Goal: Use online tool/utility: Utilize a website feature to perform a specific function

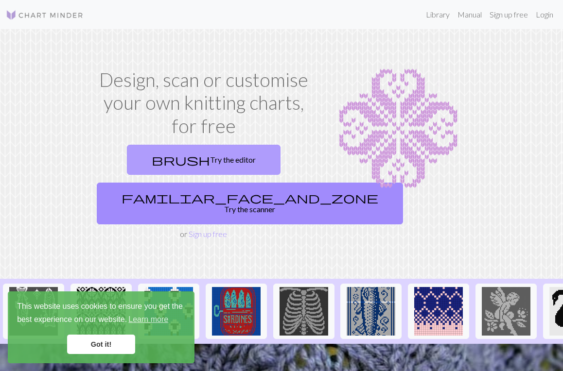
click at [206, 159] on link "brush Try the editor" at bounding box center [204, 160] width 154 height 30
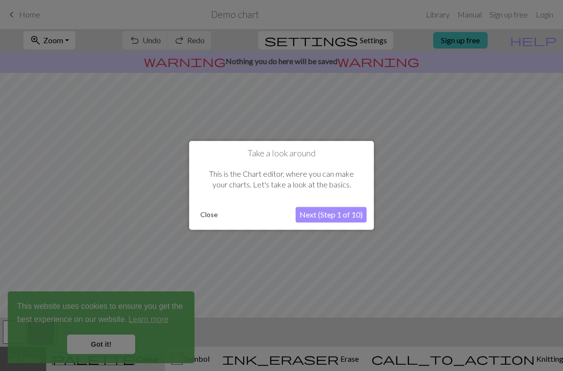
click at [317, 215] on button "Next (Step 1 of 10)" at bounding box center [330, 215] width 71 height 16
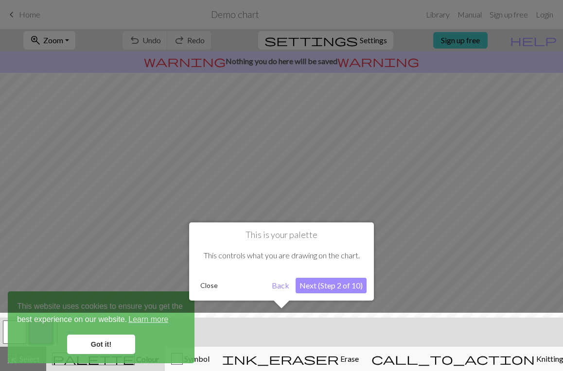
click at [209, 289] on button "Close" at bounding box center [208, 285] width 25 height 15
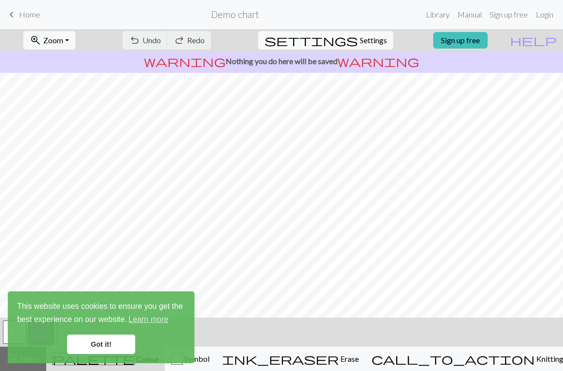
scroll to position [110, 0]
click at [112, 344] on link "Got it!" at bounding box center [101, 344] width 68 height 19
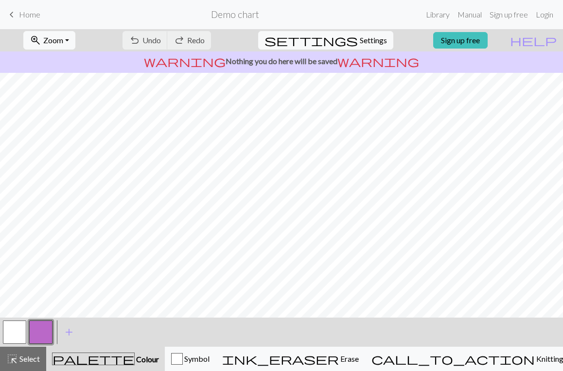
click at [247, 16] on h2 "Demo chart" at bounding box center [235, 14] width 48 height 11
click at [34, 14] on span "Home" at bounding box center [29, 14] width 21 height 9
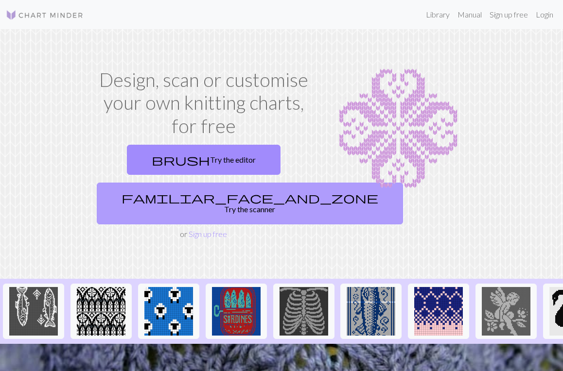
click at [209, 199] on link "familiar_face_and_zone Try the scanner" at bounding box center [250, 204] width 306 height 42
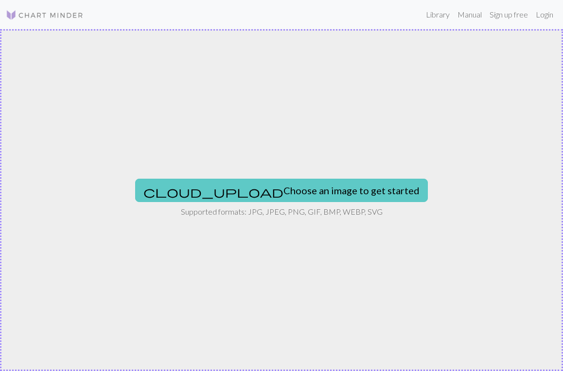
click at [249, 197] on button "cloud_upload Choose an image to get started" at bounding box center [281, 190] width 292 height 23
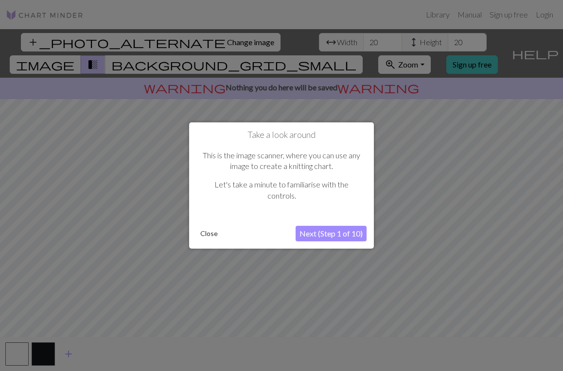
click at [349, 236] on button "Next (Step 1 of 10)" at bounding box center [330, 234] width 71 height 16
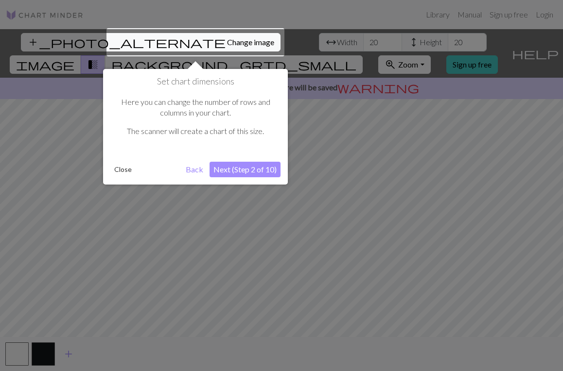
click at [266, 171] on button "Next (Step 2 of 10)" at bounding box center [244, 170] width 71 height 16
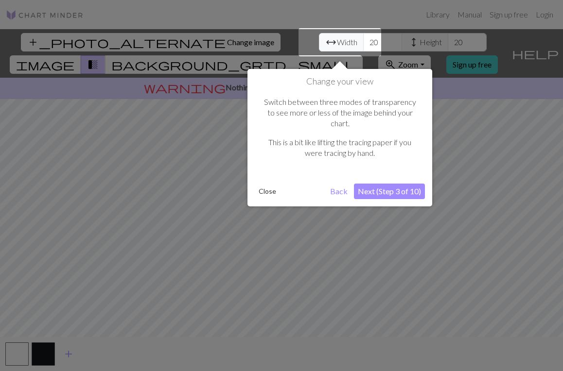
click at [389, 184] on button "Next (Step 3 of 10)" at bounding box center [389, 192] width 71 height 16
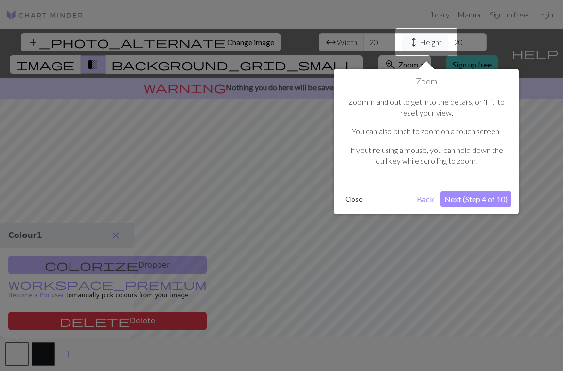
click at [454, 199] on button "Next (Step 4 of 10)" at bounding box center [475, 199] width 71 height 16
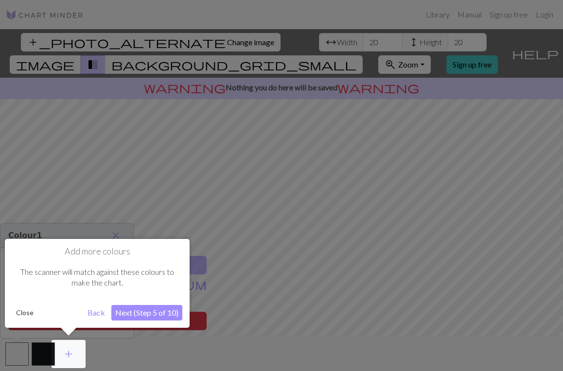
click at [141, 312] on button "Next (Step 5 of 10)" at bounding box center [146, 313] width 71 height 16
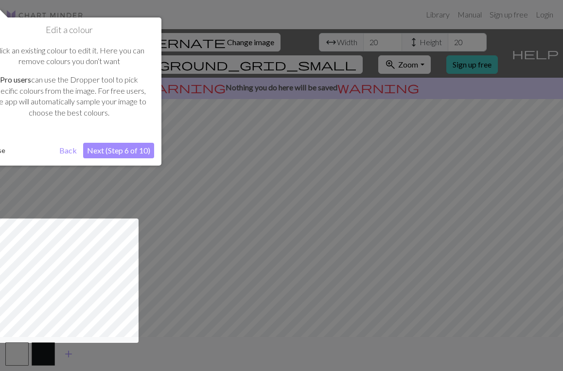
click at [111, 150] on button "Next (Step 6 of 10)" at bounding box center [118, 151] width 71 height 16
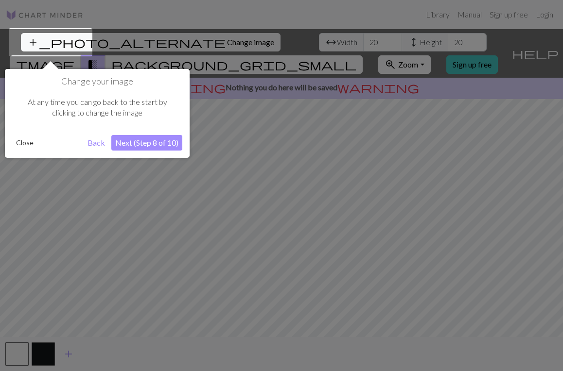
click at [128, 146] on button "Next (Step 8 of 10)" at bounding box center [146, 143] width 71 height 16
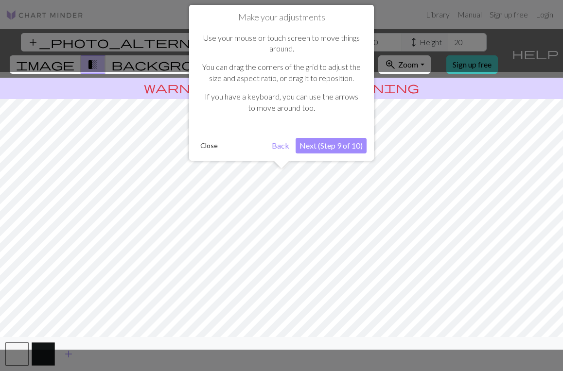
click at [324, 149] on button "Next (Step 9 of 10)" at bounding box center [330, 146] width 71 height 16
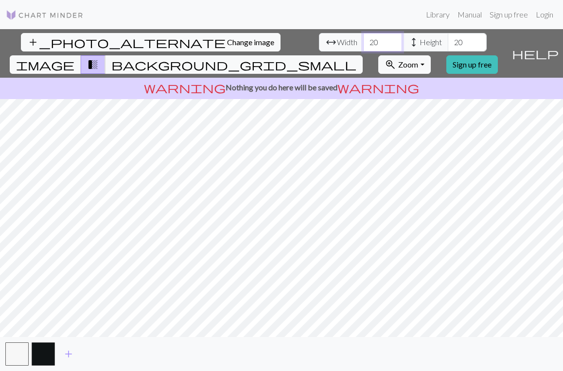
drag, startPoint x: 173, startPoint y: 43, endPoint x: 160, endPoint y: 43, distance: 13.1
click at [363, 43] on input "20" at bounding box center [382, 42] width 39 height 18
type input "50"
drag, startPoint x: 257, startPoint y: 41, endPoint x: 245, endPoint y: 41, distance: 12.1
click at [447, 41] on input "20" at bounding box center [466, 42] width 39 height 18
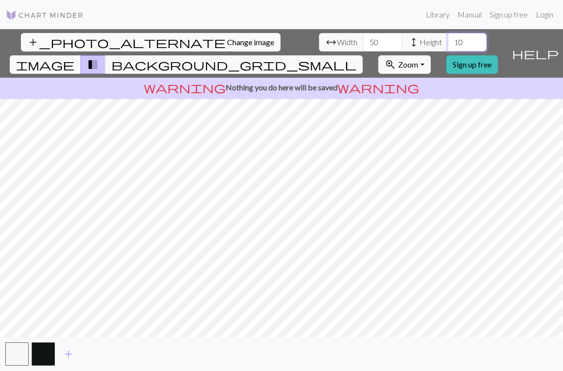
type input "1"
type input "99"
click at [355, 81] on span "warning" at bounding box center [378, 88] width 82 height 14
click at [279, 82] on p "warning Nothing you do here will be saved warning" at bounding box center [281, 88] width 555 height 12
click at [74, 58] on span "image" at bounding box center [45, 65] width 58 height 14
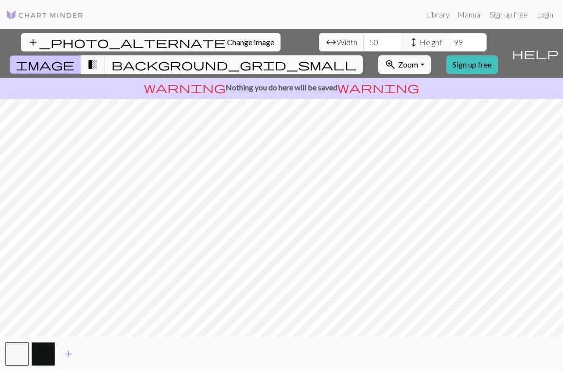
click at [362, 55] on button "background_grid_small" at bounding box center [233, 64] width 257 height 18
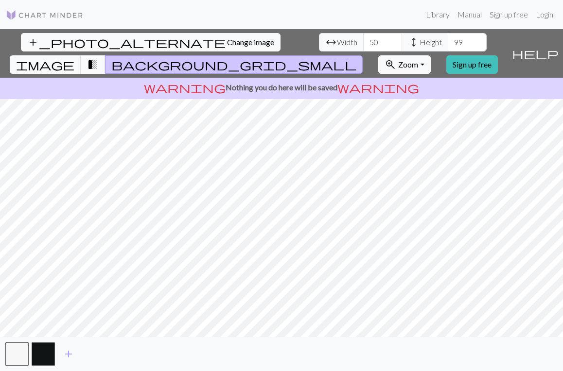
click at [99, 58] on span "transition_fade" at bounding box center [93, 65] width 12 height 14
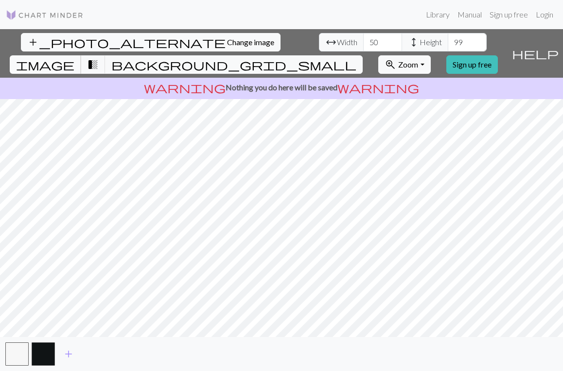
click at [74, 58] on span "image" at bounding box center [45, 65] width 58 height 14
click at [356, 81] on span "warning" at bounding box center [378, 88] width 82 height 14
click at [418, 60] on span "Zoom" at bounding box center [408, 64] width 20 height 9
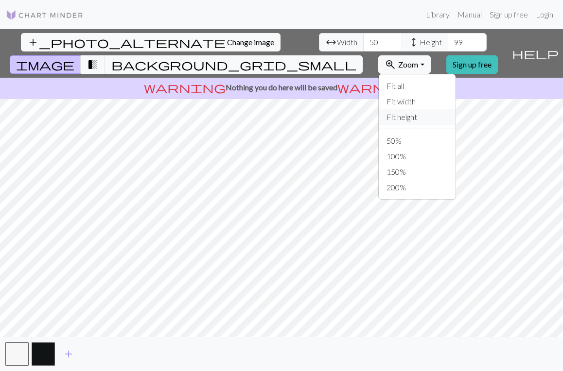
click at [424, 109] on button "Fit height" at bounding box center [416, 117] width 77 height 16
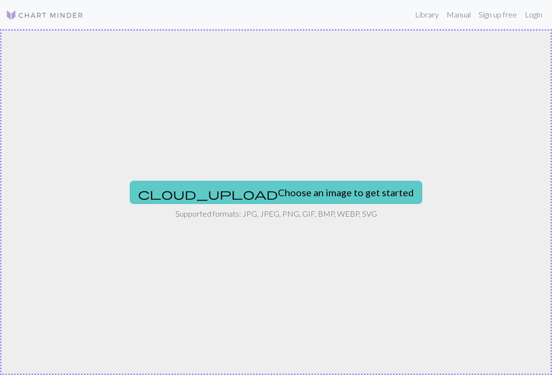
click at [287, 198] on button "cloud_upload Choose an image to get started" at bounding box center [276, 192] width 292 height 23
type input "C:\fakepath\gabbys shirt.webp"
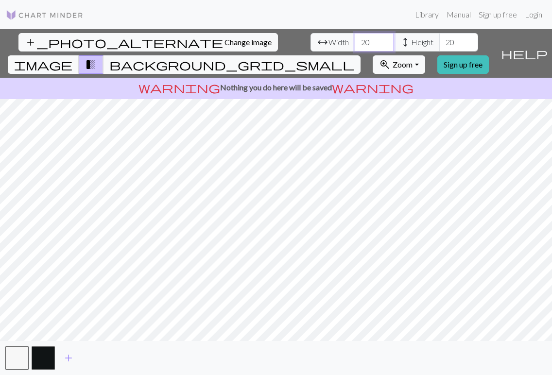
drag, startPoint x: 171, startPoint y: 38, endPoint x: 158, endPoint y: 38, distance: 12.1
click at [355, 38] on input "20" at bounding box center [374, 42] width 39 height 18
type input "44"
drag, startPoint x: 254, startPoint y: 40, endPoint x: 244, endPoint y: 41, distance: 9.7
click at [439, 41] on input "20" at bounding box center [458, 42] width 39 height 18
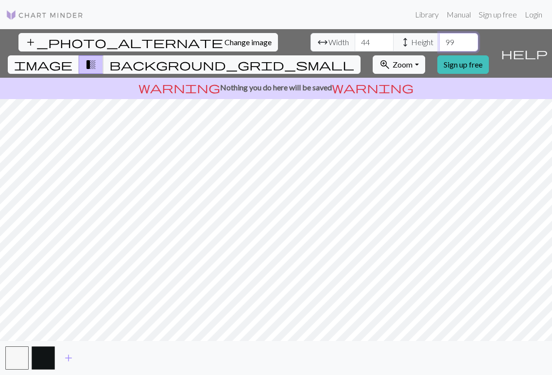
type input "99"
click at [79, 55] on button "image" at bounding box center [43, 64] width 71 height 18
click at [97, 58] on span "transition_fade" at bounding box center [91, 65] width 12 height 14
click at [354, 58] on span "background_grid_small" at bounding box center [231, 65] width 245 height 14
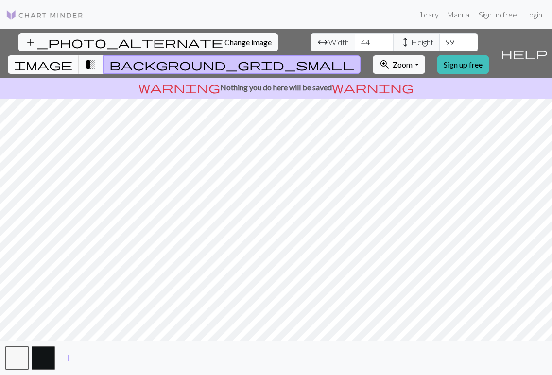
click at [72, 58] on span "image" at bounding box center [43, 65] width 58 height 14
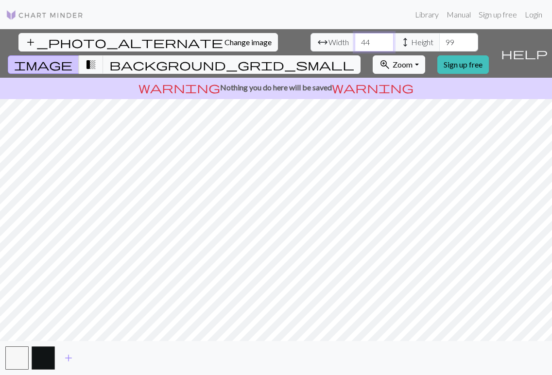
click at [355, 40] on input "44" at bounding box center [374, 42] width 39 height 18
click at [328, 40] on span "Width" at bounding box center [338, 42] width 20 height 12
click at [355, 45] on input "44" at bounding box center [374, 42] width 39 height 18
click at [355, 39] on input "45" at bounding box center [374, 42] width 39 height 18
click at [355, 39] on input "46" at bounding box center [374, 42] width 39 height 18
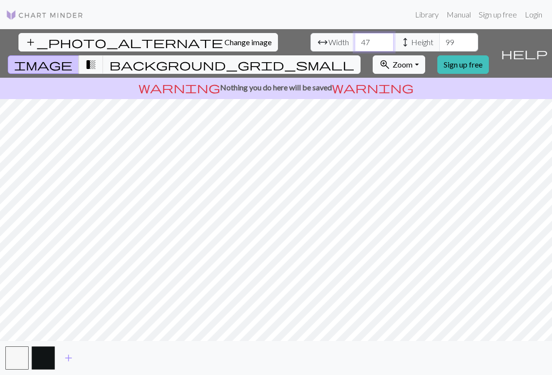
click at [355, 39] on input "47" at bounding box center [374, 42] width 39 height 18
click at [355, 39] on input "48" at bounding box center [374, 42] width 39 height 18
click at [355, 39] on input "49" at bounding box center [374, 42] width 39 height 18
click at [355, 39] on input "50" at bounding box center [374, 42] width 39 height 18
click at [355, 39] on input "51" at bounding box center [374, 42] width 39 height 18
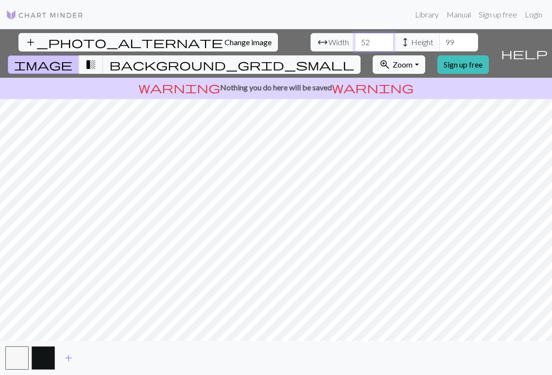
click at [355, 39] on input "52" at bounding box center [374, 42] width 39 height 18
click at [355, 39] on input "53" at bounding box center [374, 42] width 39 height 18
click at [355, 39] on input "54" at bounding box center [374, 42] width 39 height 18
click at [355, 39] on input "55" at bounding box center [374, 42] width 39 height 18
click at [355, 39] on input "56" at bounding box center [374, 42] width 39 height 18
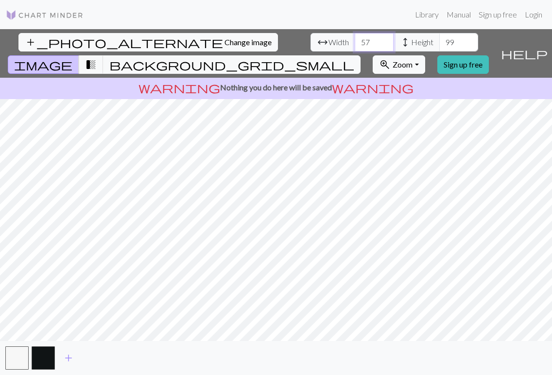
click at [355, 39] on input "57" at bounding box center [374, 42] width 39 height 18
click at [355, 39] on input "58" at bounding box center [374, 42] width 39 height 18
click at [355, 39] on input "59" at bounding box center [374, 42] width 39 height 18
click at [355, 39] on input "60" at bounding box center [374, 42] width 39 height 18
click at [355, 39] on input "61" at bounding box center [374, 42] width 39 height 18
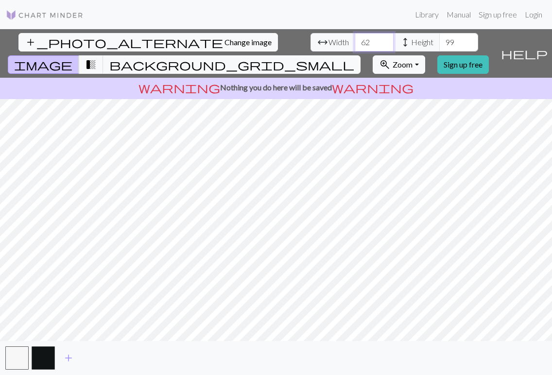
click at [355, 39] on input "62" at bounding box center [374, 42] width 39 height 18
click at [355, 39] on input "63" at bounding box center [374, 42] width 39 height 18
click at [355, 39] on input "64" at bounding box center [374, 42] width 39 height 18
click at [355, 39] on input "65" at bounding box center [374, 42] width 39 height 18
click at [355, 39] on input "66" at bounding box center [374, 42] width 39 height 18
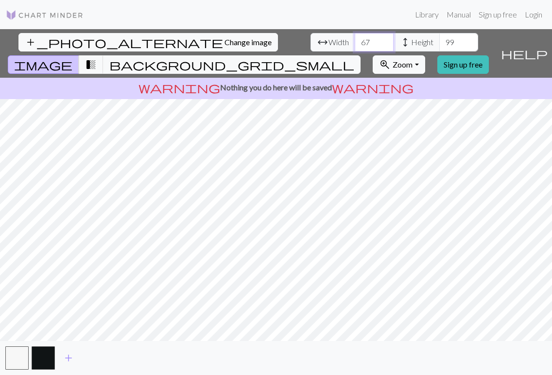
click at [355, 39] on input "67" at bounding box center [374, 42] width 39 height 18
click at [355, 39] on input "68" at bounding box center [374, 42] width 39 height 18
click at [355, 39] on input "69" at bounding box center [374, 42] width 39 height 18
click at [355, 39] on input "70" at bounding box center [374, 42] width 39 height 18
click at [355, 40] on input "71" at bounding box center [374, 42] width 39 height 18
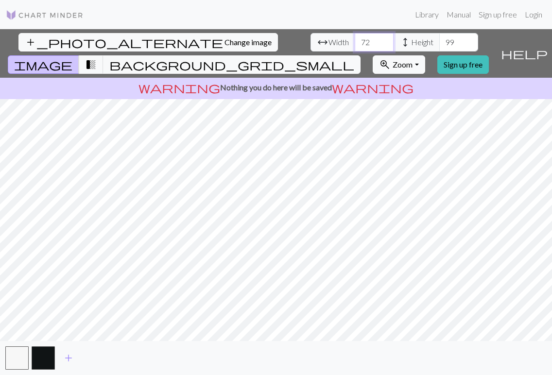
click at [355, 40] on input "72" at bounding box center [374, 42] width 39 height 18
click at [355, 40] on input "73" at bounding box center [374, 42] width 39 height 18
click at [355, 40] on input "74" at bounding box center [374, 42] width 39 height 18
click at [355, 40] on input "75" at bounding box center [374, 42] width 39 height 18
click at [355, 40] on input "76" at bounding box center [374, 42] width 39 height 18
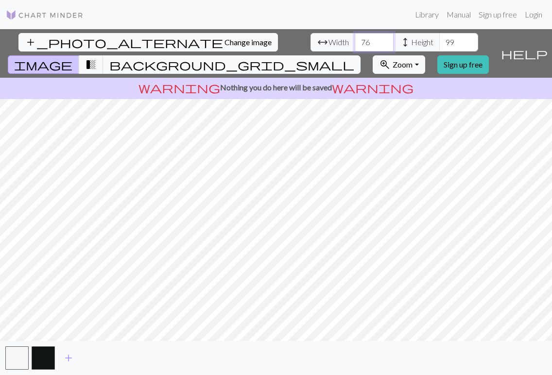
type input "77"
click at [355, 40] on input "77" at bounding box center [374, 42] width 39 height 18
click at [224, 42] on span "Change image" at bounding box center [247, 41] width 47 height 9
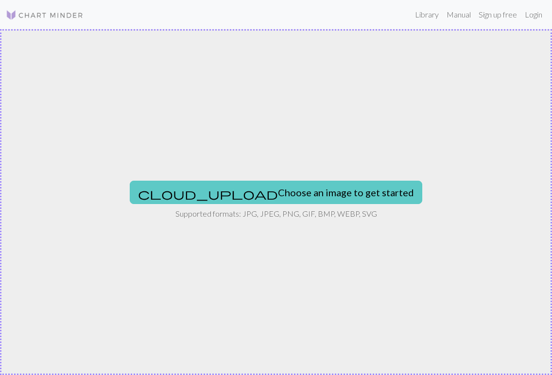
click at [264, 191] on button "cloud_upload Choose an image to get started" at bounding box center [276, 192] width 292 height 23
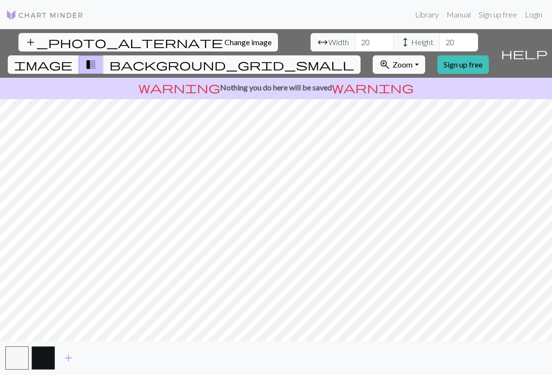
click at [224, 37] on span "Change image" at bounding box center [247, 41] width 47 height 9
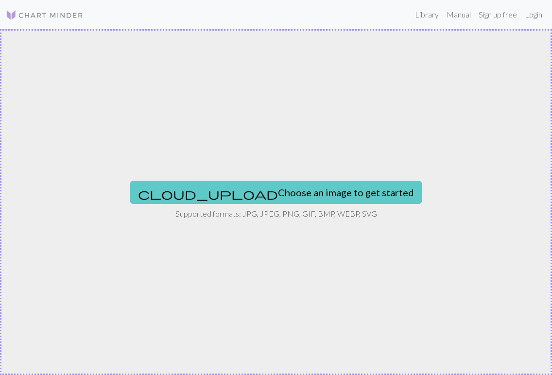
click at [254, 186] on button "cloud_upload Choose an image to get started" at bounding box center [276, 192] width 292 height 23
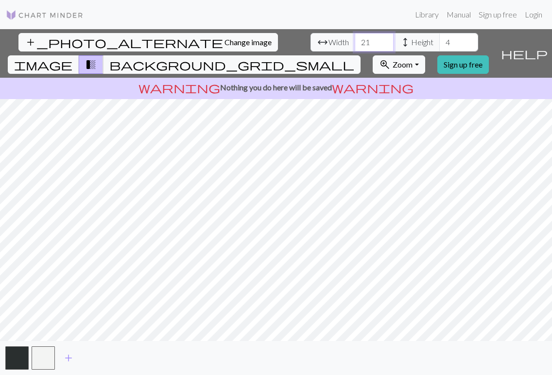
click at [355, 41] on input "21" at bounding box center [374, 42] width 39 height 18
click at [355, 41] on input "22" at bounding box center [374, 42] width 39 height 18
click at [355, 41] on input "23" at bounding box center [374, 42] width 39 height 18
click at [355, 41] on input "24" at bounding box center [374, 42] width 39 height 18
click at [355, 41] on input "25" at bounding box center [374, 42] width 39 height 18
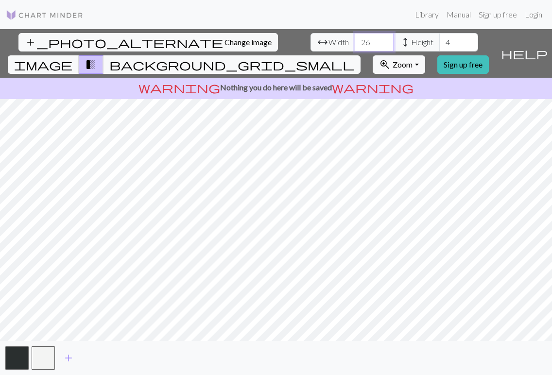
click at [355, 41] on input "26" at bounding box center [374, 42] width 39 height 18
click at [355, 41] on input "27" at bounding box center [374, 42] width 39 height 18
click at [355, 41] on input "28" at bounding box center [374, 42] width 39 height 18
click at [355, 41] on input "29" at bounding box center [374, 42] width 39 height 18
click at [355, 41] on input "30" at bounding box center [374, 42] width 39 height 18
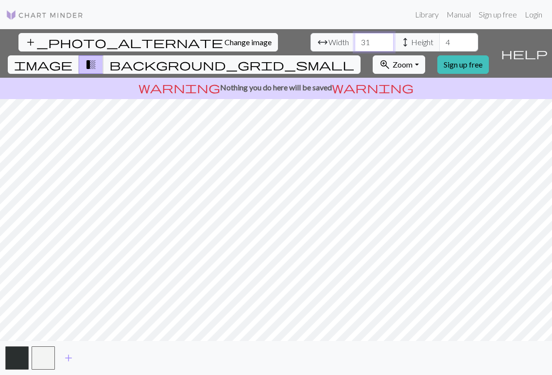
click at [355, 41] on input "31" at bounding box center [374, 42] width 39 height 18
click at [355, 41] on input "32" at bounding box center [374, 42] width 39 height 18
click at [355, 41] on input "33" at bounding box center [374, 42] width 39 height 18
click at [355, 41] on input "34" at bounding box center [374, 42] width 39 height 18
click at [355, 41] on input "35" at bounding box center [374, 42] width 39 height 18
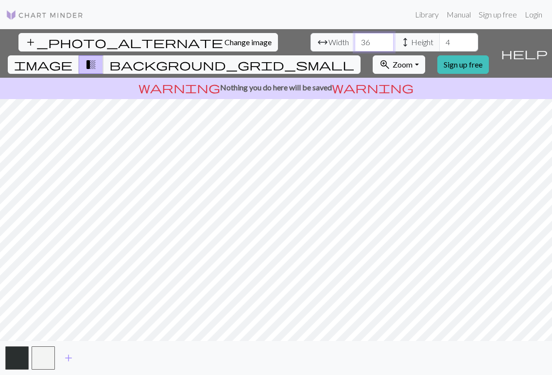
click at [355, 41] on input "36" at bounding box center [374, 42] width 39 height 18
click at [355, 41] on input "37" at bounding box center [374, 42] width 39 height 18
click at [355, 41] on input "38" at bounding box center [374, 42] width 39 height 18
click at [355, 41] on input "39" at bounding box center [374, 42] width 39 height 18
click at [355, 41] on input "40" at bounding box center [374, 42] width 39 height 18
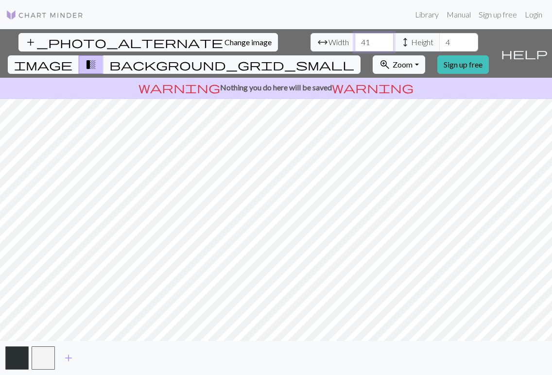
click at [355, 41] on input "41" at bounding box center [374, 42] width 39 height 18
click at [355, 41] on input "42" at bounding box center [374, 42] width 39 height 18
click at [355, 41] on input "43" at bounding box center [374, 42] width 39 height 18
type input "44"
click at [355, 41] on input "44" at bounding box center [374, 42] width 39 height 18
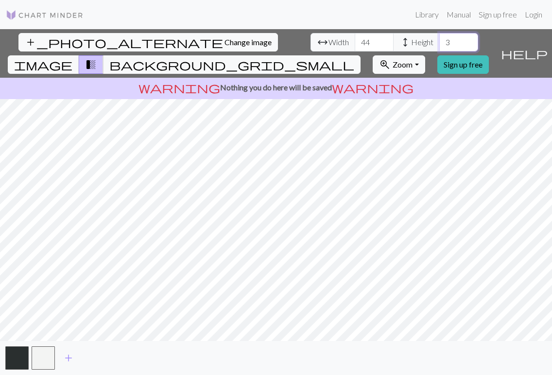
click at [439, 43] on input "3" at bounding box center [458, 42] width 39 height 18
click at [439, 43] on input "2" at bounding box center [458, 42] width 39 height 18
click at [439, 43] on input "1" at bounding box center [458, 42] width 39 height 18
click at [439, 43] on input "0" at bounding box center [458, 42] width 39 height 18
click at [439, 43] on input "-1" at bounding box center [458, 42] width 39 height 18
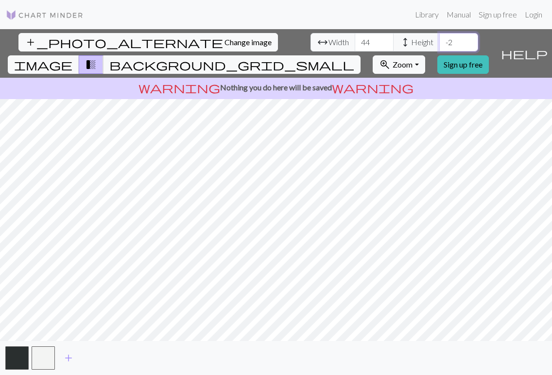
click at [439, 43] on input "-2" at bounding box center [458, 42] width 39 height 18
click at [439, 43] on input "-3" at bounding box center [458, 42] width 39 height 18
click at [439, 41] on input "-2" at bounding box center [458, 42] width 39 height 18
click at [439, 41] on input "-1" at bounding box center [458, 42] width 39 height 18
click at [439, 41] on input "0" at bounding box center [458, 42] width 39 height 18
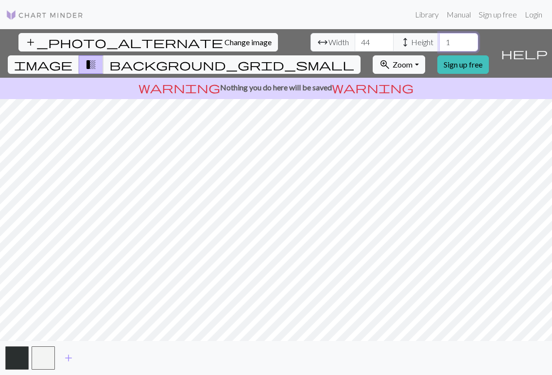
click at [439, 41] on input "1" at bounding box center [458, 42] width 39 height 18
click at [439, 41] on input "2" at bounding box center [458, 42] width 39 height 18
click at [439, 41] on input "3" at bounding box center [458, 42] width 39 height 18
click at [439, 41] on input "4" at bounding box center [458, 42] width 39 height 18
click at [439, 41] on input "5" at bounding box center [458, 42] width 39 height 18
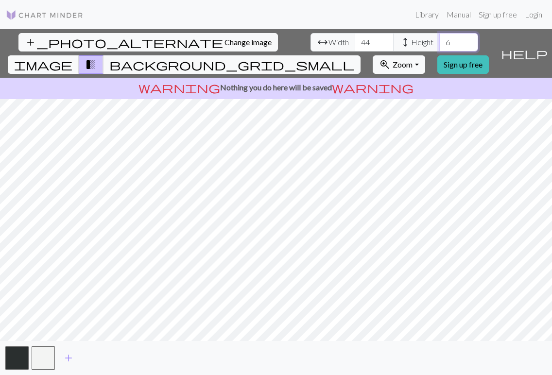
click at [439, 41] on input "6" at bounding box center [458, 42] width 39 height 18
click at [439, 41] on input "7" at bounding box center [458, 42] width 39 height 18
click at [439, 41] on input "8" at bounding box center [458, 42] width 39 height 18
click at [439, 41] on input "9" at bounding box center [458, 42] width 39 height 18
type input "10"
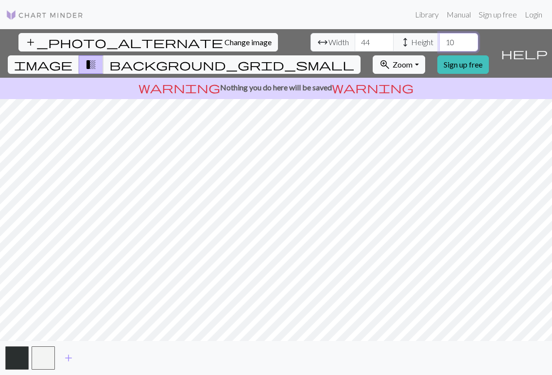
click at [439, 41] on input "10" at bounding box center [458, 42] width 39 height 18
click at [72, 58] on span "image" at bounding box center [43, 65] width 58 height 14
click at [224, 42] on span "Change image" at bounding box center [247, 41] width 47 height 9
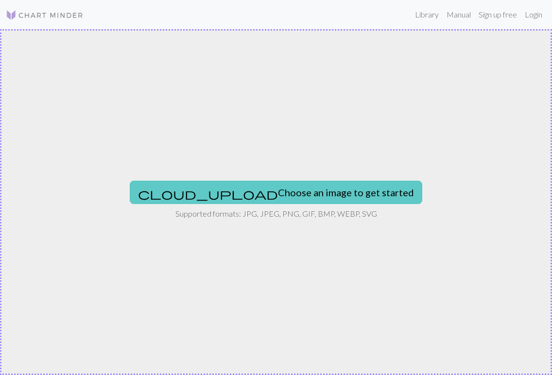
click at [238, 189] on button "cloud_upload Choose an image to get started" at bounding box center [276, 192] width 292 height 23
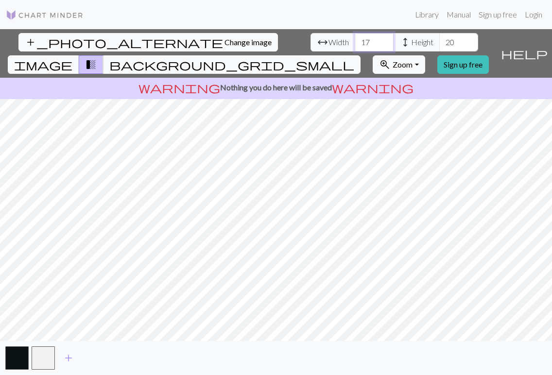
drag, startPoint x: 171, startPoint y: 42, endPoint x: 153, endPoint y: 41, distance: 18.5
click at [355, 41] on input "17" at bounding box center [374, 42] width 39 height 18
type input "44"
drag, startPoint x: 259, startPoint y: 42, endPoint x: 238, endPoint y: 42, distance: 20.9
click at [439, 42] on input "20" at bounding box center [458, 42] width 39 height 18
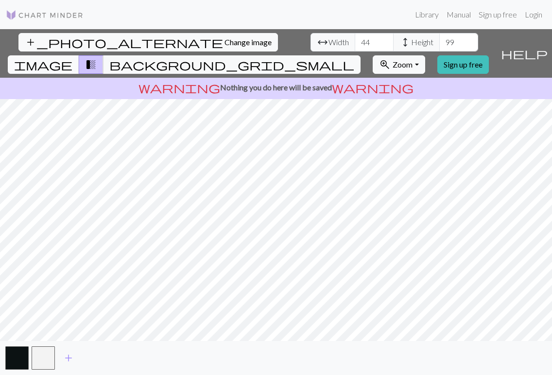
click at [72, 58] on span "image" at bounding box center [43, 65] width 58 height 14
click at [97, 58] on span "transition_fade" at bounding box center [91, 65] width 12 height 14
click at [72, 58] on span "image" at bounding box center [43, 65] width 58 height 14
click at [439, 45] on input "98" at bounding box center [458, 42] width 39 height 18
click at [439, 45] on input "97" at bounding box center [458, 42] width 39 height 18
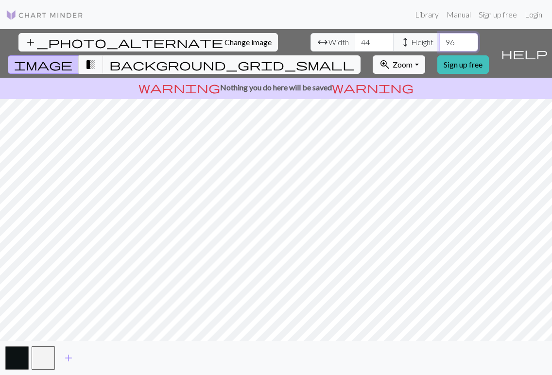
click at [439, 45] on input "96" at bounding box center [458, 42] width 39 height 18
click at [439, 45] on input "95" at bounding box center [458, 42] width 39 height 18
click at [439, 45] on input "94" at bounding box center [458, 42] width 39 height 18
click at [439, 45] on input "93" at bounding box center [458, 42] width 39 height 18
click at [439, 45] on input "92" at bounding box center [458, 42] width 39 height 18
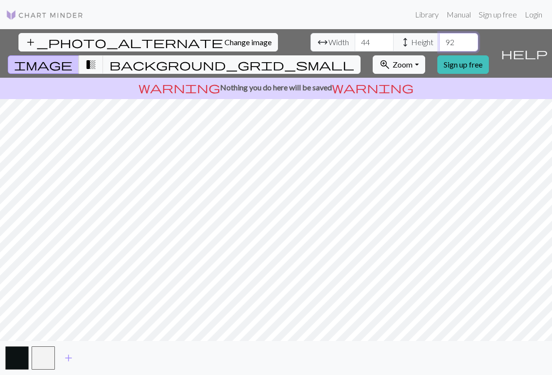
type input "91"
click at [439, 45] on input "91" at bounding box center [458, 42] width 39 height 18
click at [97, 58] on span "transition_fade" at bounding box center [91, 65] width 12 height 14
click at [72, 58] on span "image" at bounding box center [43, 65] width 58 height 14
click at [354, 58] on span "background_grid_small" at bounding box center [231, 65] width 245 height 14
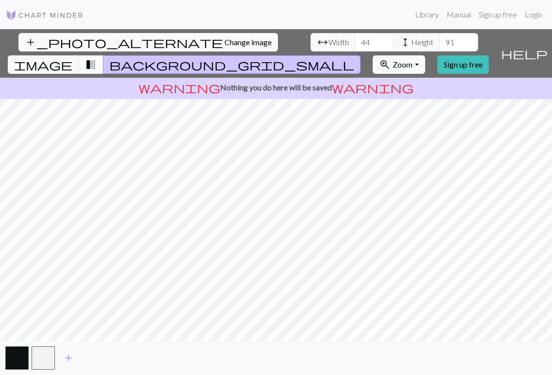
click at [103, 55] on button "transition_fade" at bounding box center [91, 64] width 25 height 18
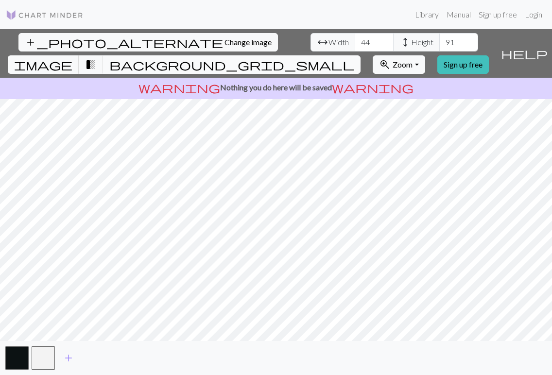
click at [354, 58] on span "background_grid_small" at bounding box center [231, 65] width 245 height 14
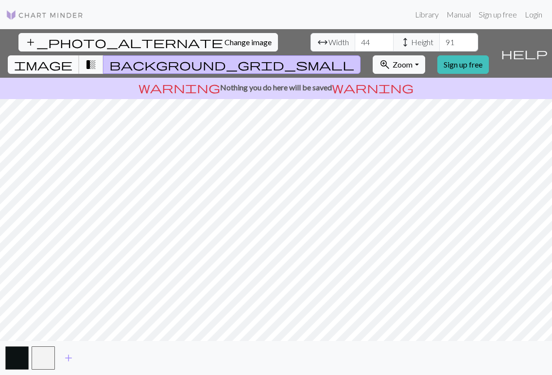
click at [72, 58] on span "image" at bounding box center [43, 65] width 58 height 14
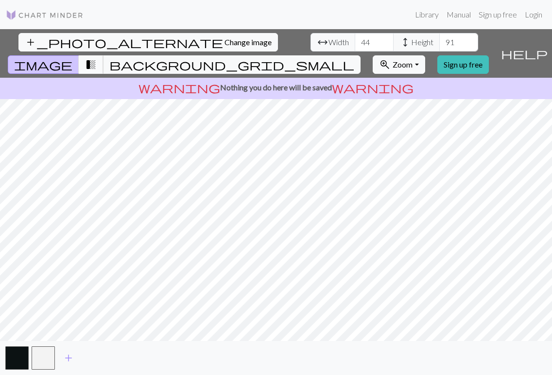
click at [97, 58] on span "transition_fade" at bounding box center [91, 65] width 12 height 14
click at [72, 58] on span "image" at bounding box center [43, 65] width 58 height 14
click at [97, 58] on span "transition_fade" at bounding box center [91, 65] width 12 height 14
